Goal: Find specific page/section: Find specific page/section

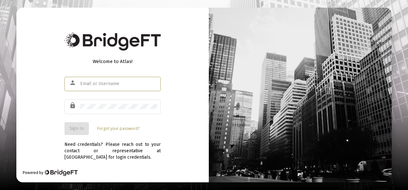
click at [93, 84] on input "text" at bounding box center [118, 83] width 77 height 5
type input "[EMAIL_ADDRESS][DOMAIN_NAME]"
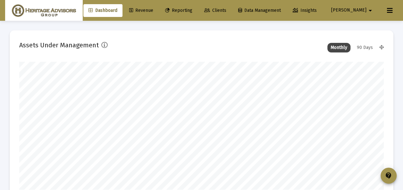
scroll to position [128, 195]
type input "[DATE]"
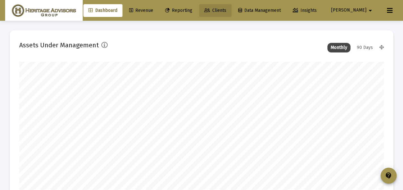
click at [231, 7] on link "Clients" at bounding box center [215, 10] width 32 height 13
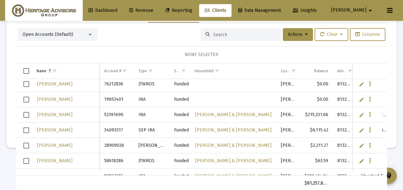
click at [359, 146] on link "Edit" at bounding box center [362, 146] width 6 height 6
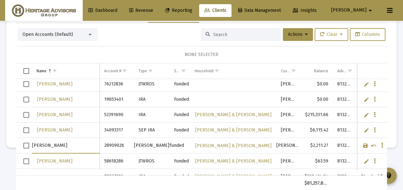
click at [371, 145] on link "Cancel" at bounding box center [374, 146] width 6 height 6
click at [374, 145] on icon "Data grid" at bounding box center [375, 146] width 2 height 8
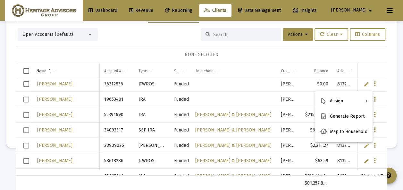
click at [275, 157] on div at bounding box center [201, 95] width 403 height 190
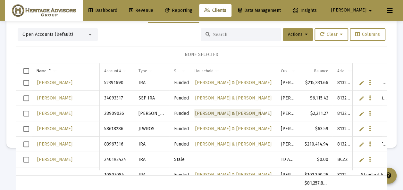
click at [207, 113] on span "[PERSON_NAME] & [PERSON_NAME]" at bounding box center [233, 113] width 76 height 5
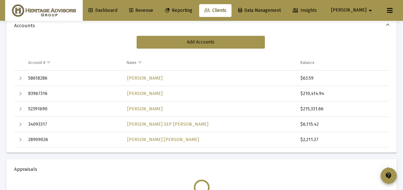
click at [19, 139] on div "Expand" at bounding box center [21, 140] width 8 height 8
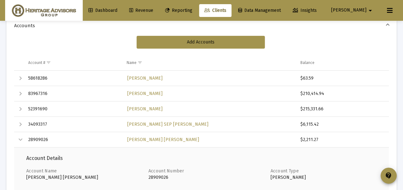
click at [21, 139] on div "Collapse" at bounding box center [21, 140] width 8 height 8
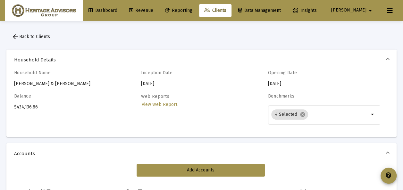
click at [26, 37] on span "arrow_back Back to Clients" at bounding box center [31, 36] width 38 height 5
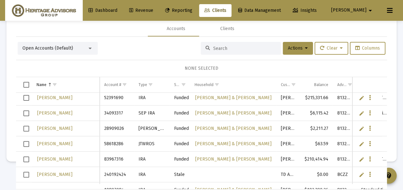
scroll to position [7023, 0]
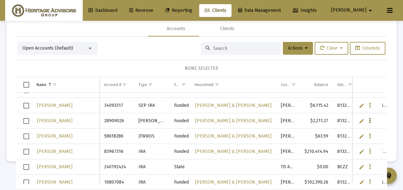
click at [369, 120] on icon "Data grid" at bounding box center [370, 121] width 2 height 8
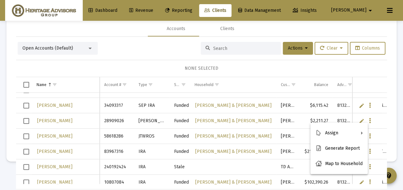
click at [364, 120] on div at bounding box center [201, 95] width 403 height 190
